Goal: Navigation & Orientation: Find specific page/section

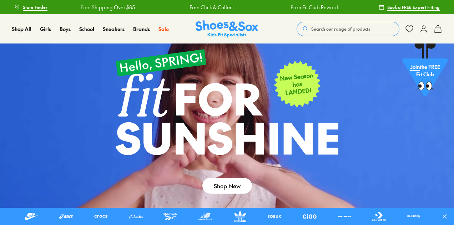
click at [34, 5] on span "Store Finder" at bounding box center [35, 7] width 25 height 6
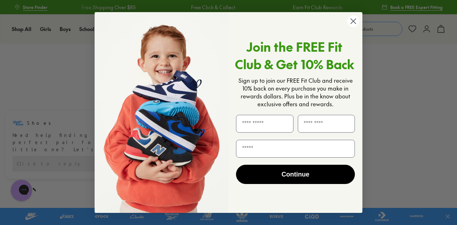
click at [353, 22] on circle "Close dialog" at bounding box center [353, 21] width 12 height 12
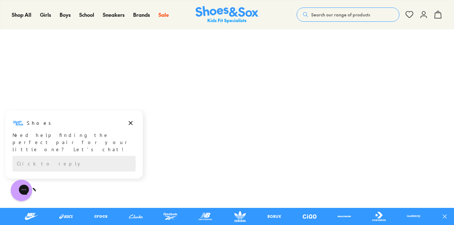
scroll to position [143, 0]
click at [129, 121] on icon "Dismiss campaign" at bounding box center [130, 123] width 7 height 9
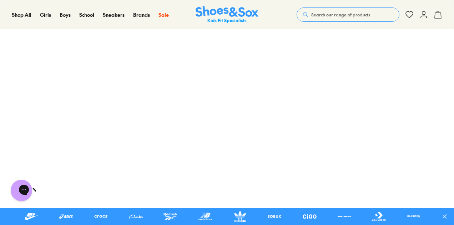
scroll to position [214, 0]
